Goal: Find specific page/section: Find specific page/section

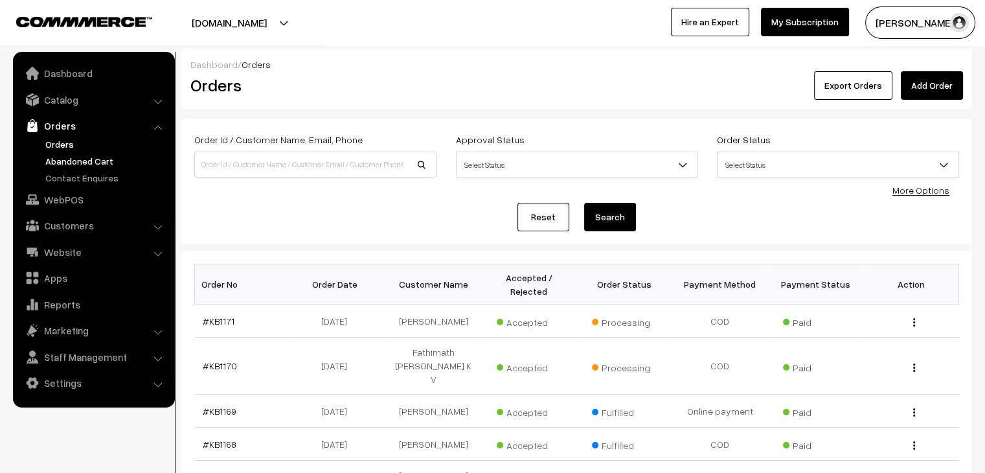
click at [71, 159] on link "Abandoned Cart" at bounding box center [106, 161] width 128 height 14
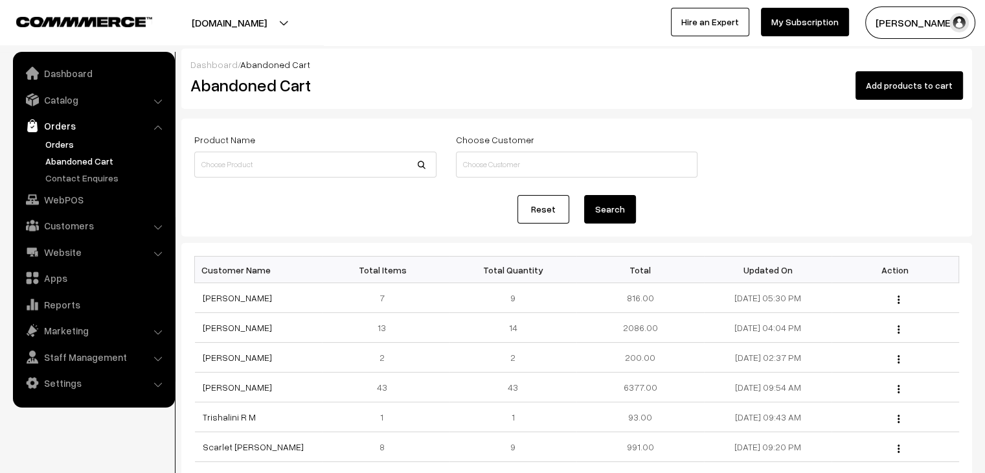
click at [58, 146] on link "Orders" at bounding box center [106, 144] width 128 height 14
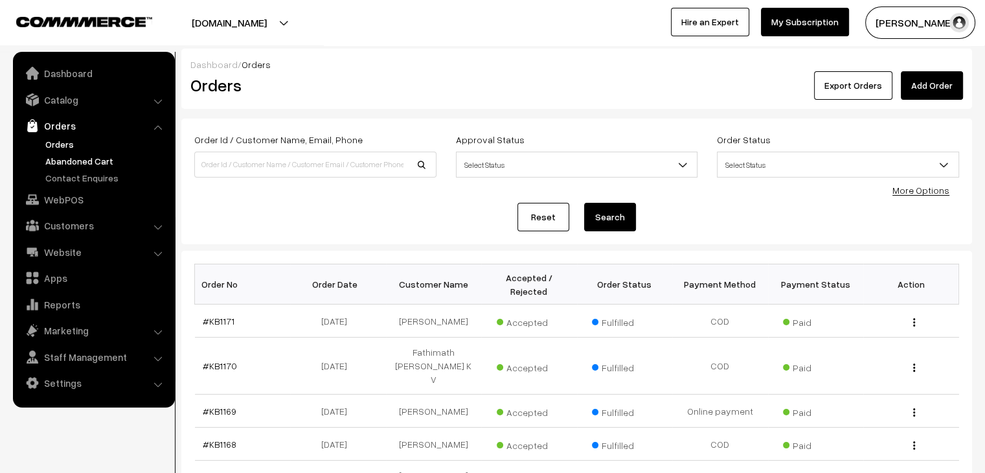
click at [78, 158] on link "Abandoned Cart" at bounding box center [106, 161] width 128 height 14
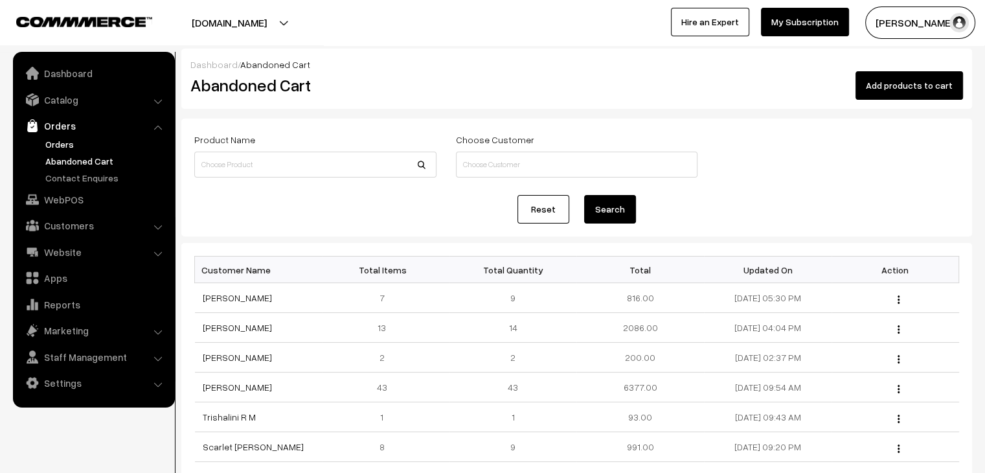
click at [64, 143] on link "Orders" at bounding box center [106, 144] width 128 height 14
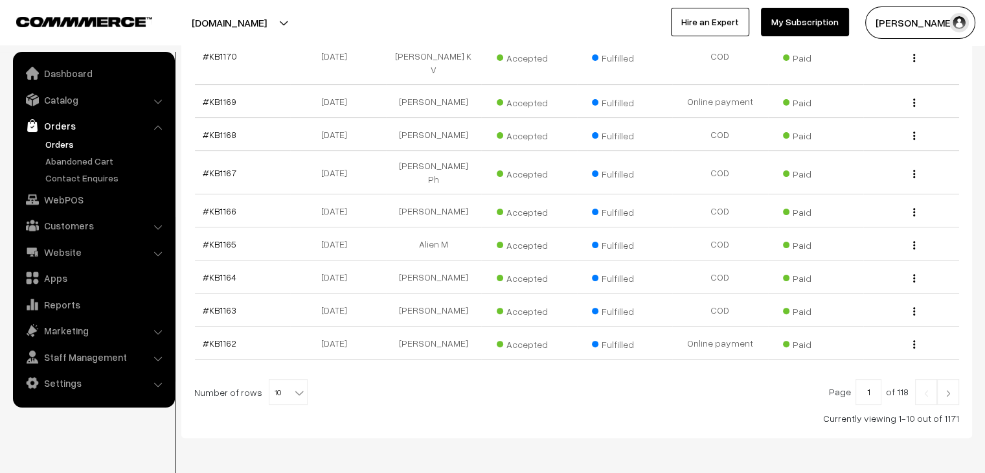
scroll to position [319, 0]
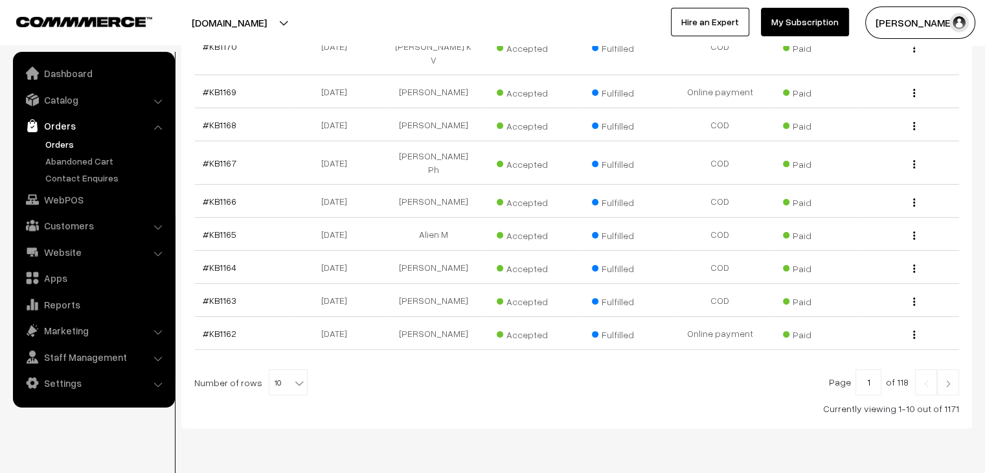
click at [293, 376] on b at bounding box center [299, 382] width 13 height 13
select select "60"
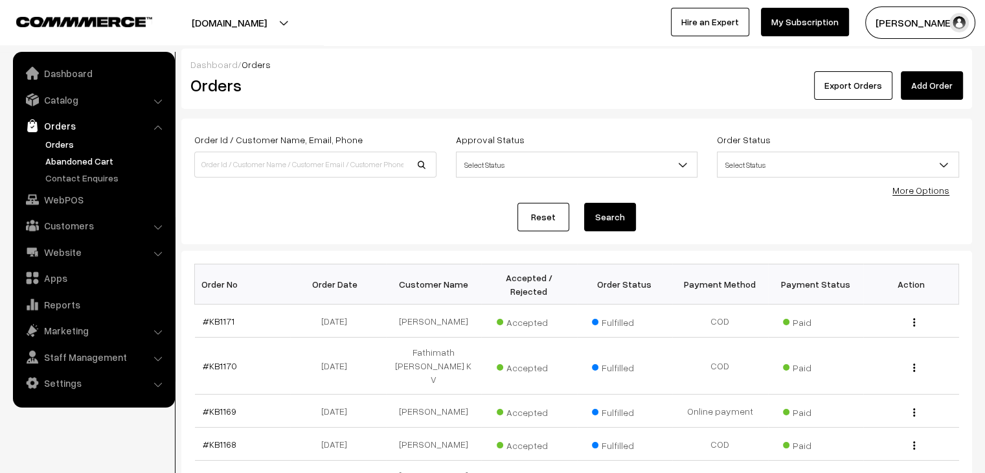
click at [83, 155] on link "Abandoned Cart" at bounding box center [106, 161] width 128 height 14
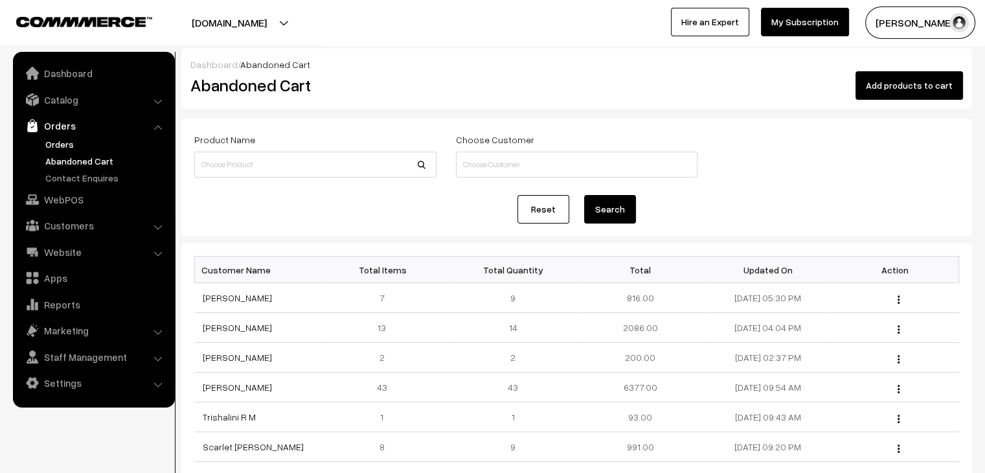
click at [75, 145] on link "Orders" at bounding box center [106, 144] width 128 height 14
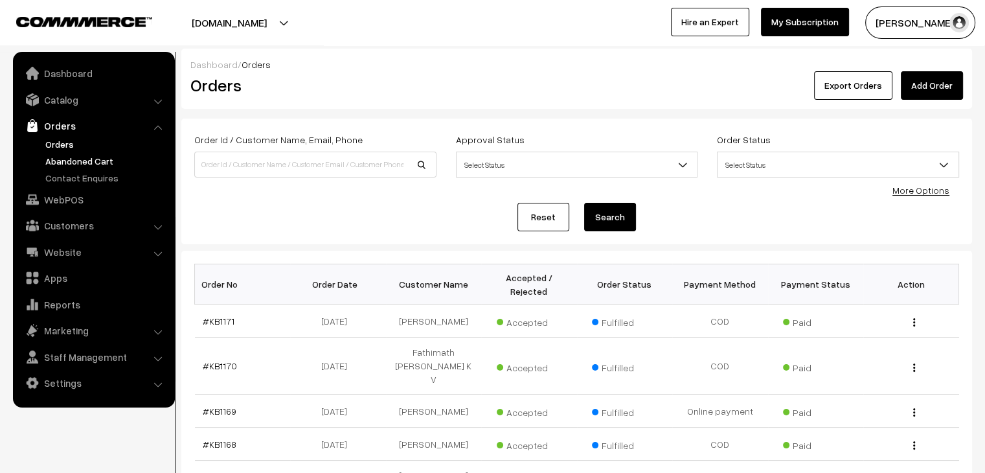
click at [113, 164] on link "Abandoned Cart" at bounding box center [106, 161] width 128 height 14
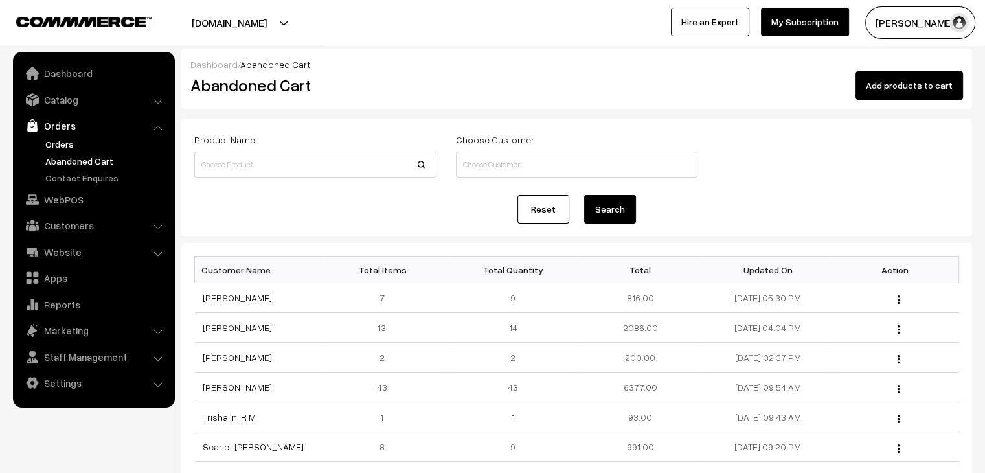
click at [73, 144] on link "Orders" at bounding box center [106, 144] width 128 height 14
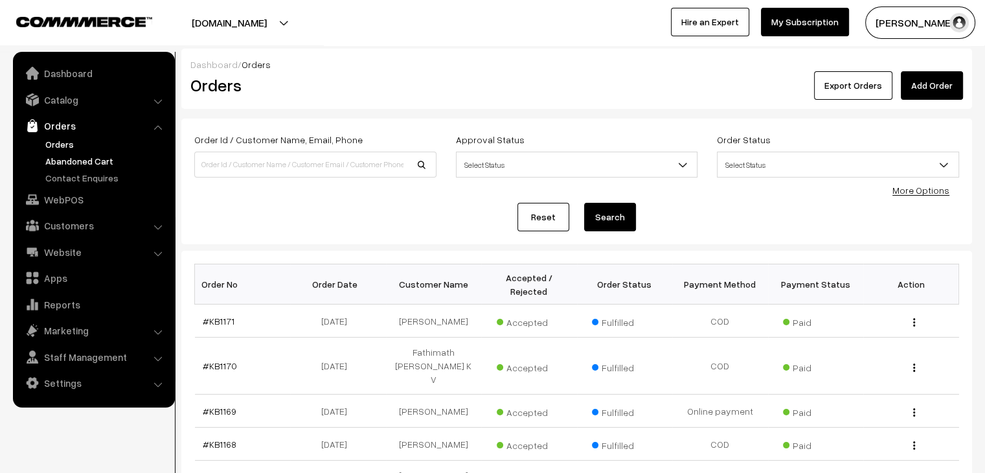
click at [75, 162] on link "Abandoned Cart" at bounding box center [106, 161] width 128 height 14
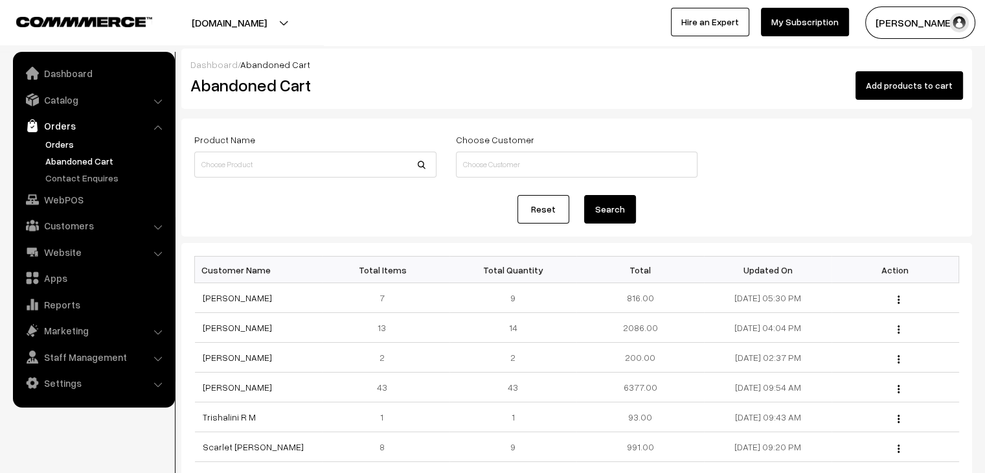
click at [68, 147] on link "Orders" at bounding box center [106, 144] width 128 height 14
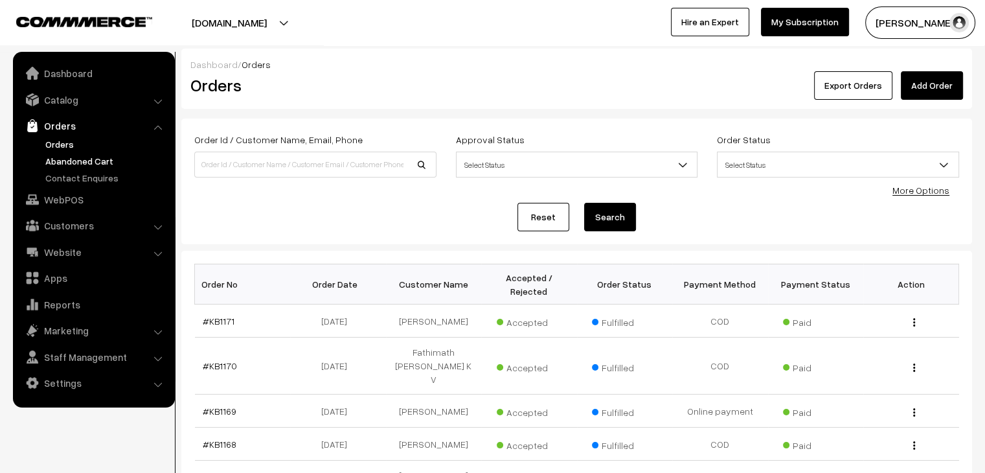
click at [65, 157] on link "Abandoned Cart" at bounding box center [106, 161] width 128 height 14
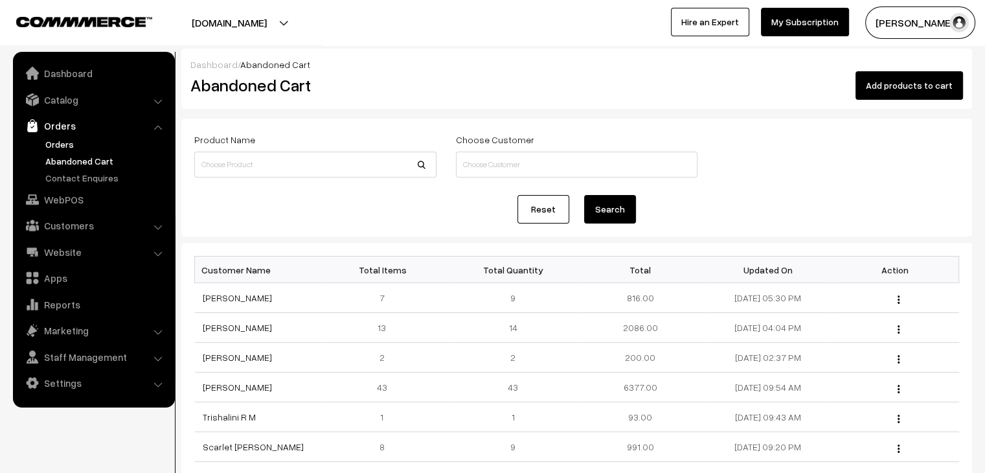
click at [58, 143] on link "Orders" at bounding box center [106, 144] width 128 height 14
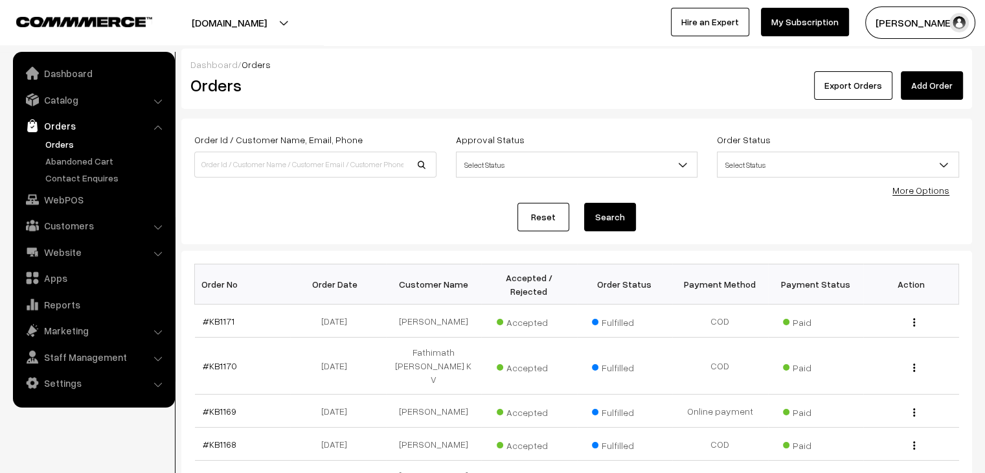
click at [96, 222] on link "Customers" at bounding box center [93, 225] width 154 height 23
click at [89, 198] on link "Customers" at bounding box center [106, 197] width 128 height 14
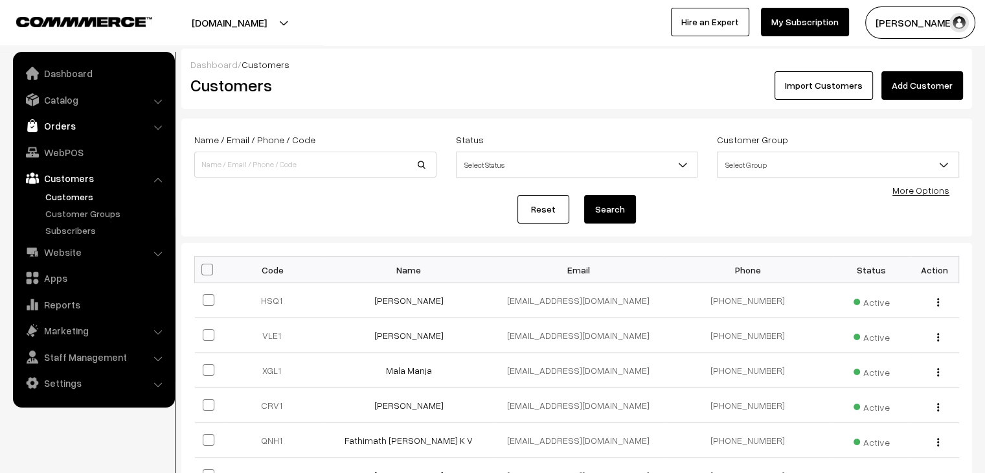
click at [54, 117] on link "Orders" at bounding box center [93, 125] width 154 height 23
click at [88, 163] on link "Abandoned Cart" at bounding box center [106, 161] width 128 height 14
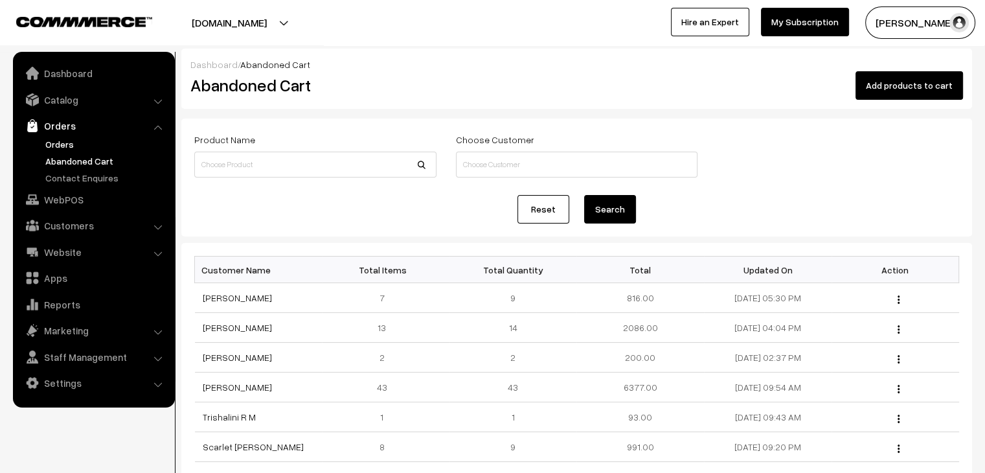
click at [113, 141] on link "Orders" at bounding box center [106, 144] width 128 height 14
